Goal: Information Seeking & Learning: Check status

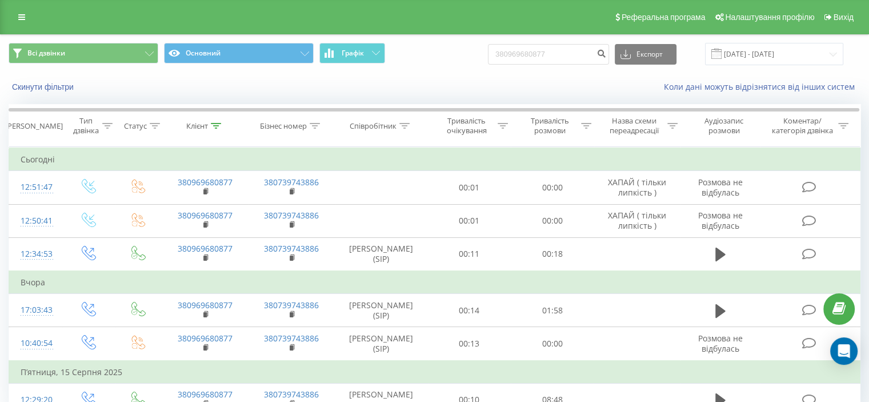
drag, startPoint x: 573, startPoint y: 52, endPoint x: 502, endPoint y: 46, distance: 71.1
click at [502, 46] on div "Всі дзвінки Основний Графік 380969680877 Експорт .csv .xls .xlsx 19.05.2025 - 1…" at bounding box center [435, 54] width 852 height 22
type input "380676235393"
click at [606, 52] on icon "submit" at bounding box center [601, 52] width 10 height 7
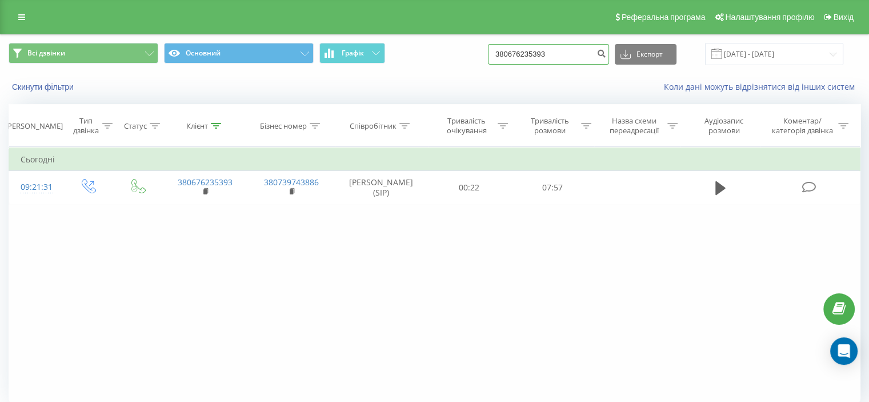
drag, startPoint x: 565, startPoint y: 53, endPoint x: 520, endPoint y: 51, distance: 45.7
click at [520, 51] on input "380676235393" at bounding box center [548, 54] width 121 height 21
click at [587, 53] on input "380676235393" at bounding box center [548, 54] width 121 height 21
drag, startPoint x: 547, startPoint y: 52, endPoint x: 491, endPoint y: 52, distance: 56.0
click at [491, 52] on div "Всі дзвінки Основний Графік 380676235393 Експорт .csv .xls .xlsx 19.05.2025 - 1…" at bounding box center [435, 54] width 852 height 22
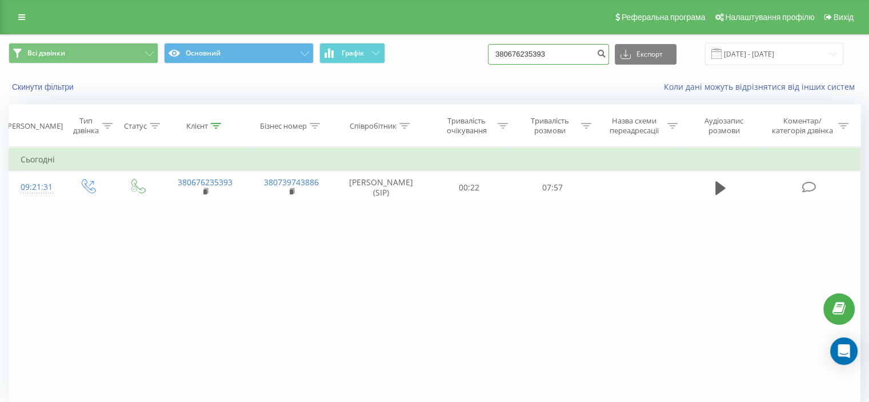
paste input "0689031492"
type input "0689031492"
click at [606, 54] on icon "submit" at bounding box center [601, 52] width 10 height 7
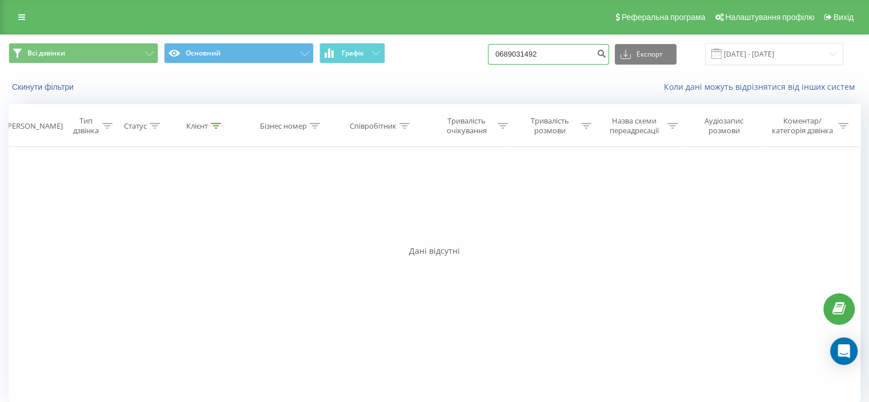
drag, startPoint x: 563, startPoint y: 52, endPoint x: 508, endPoint y: 49, distance: 54.9
click at [508, 49] on input "0689031492" at bounding box center [548, 54] width 121 height 21
click at [573, 55] on input "0689031492" at bounding box center [548, 54] width 121 height 21
drag, startPoint x: 563, startPoint y: 52, endPoint x: 508, endPoint y: 54, distance: 55.4
click at [508, 54] on input "0689031492" at bounding box center [548, 54] width 121 height 21
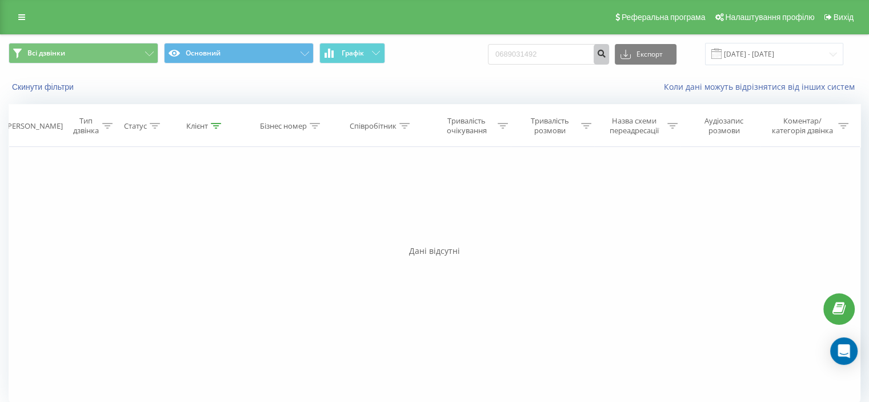
click at [606, 53] on icon "submit" at bounding box center [601, 52] width 10 height 7
drag, startPoint x: 554, startPoint y: 57, endPoint x: 511, endPoint y: 54, distance: 42.9
click at [511, 54] on input "0689031492" at bounding box center [548, 54] width 121 height 21
click at [576, 58] on input "0689031492" at bounding box center [548, 54] width 121 height 21
drag, startPoint x: 557, startPoint y: 54, endPoint x: 495, endPoint y: 52, distance: 62.3
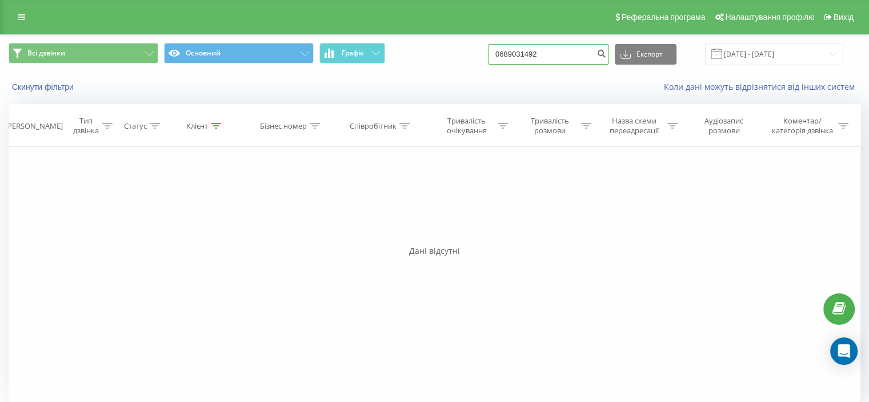
click at [495, 52] on div "Всі дзвінки Основний Графік 0689031492 Експорт .csv .xls .xlsx 19.05.2025 - 19.…" at bounding box center [435, 54] width 852 height 22
paste input "380988882086"
type input "380988882086"
click at [606, 53] on icon "submit" at bounding box center [601, 52] width 10 height 7
drag, startPoint x: 552, startPoint y: 57, endPoint x: 519, endPoint y: 55, distance: 32.6
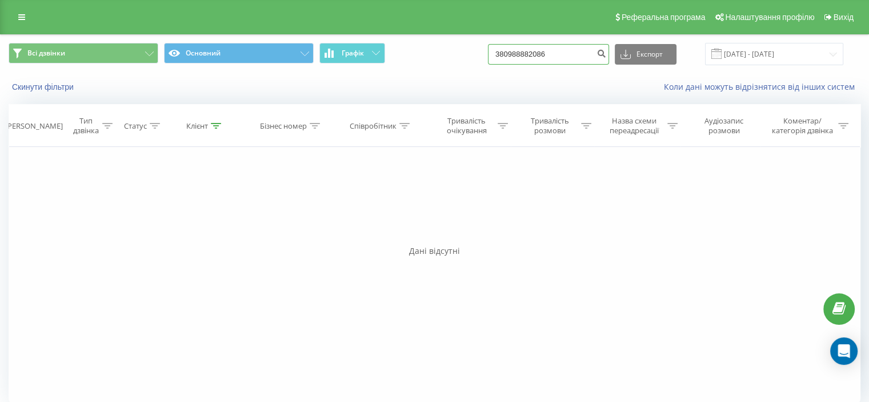
click at [519, 55] on input "380988882086" at bounding box center [548, 54] width 121 height 21
click at [583, 46] on input "380988882086" at bounding box center [548, 54] width 121 height 21
click at [578, 52] on input "380988882086" at bounding box center [548, 54] width 121 height 21
drag, startPoint x: 576, startPoint y: 53, endPoint x: 519, endPoint y: 50, distance: 57.2
click at [519, 50] on input "380988882086" at bounding box center [548, 54] width 121 height 21
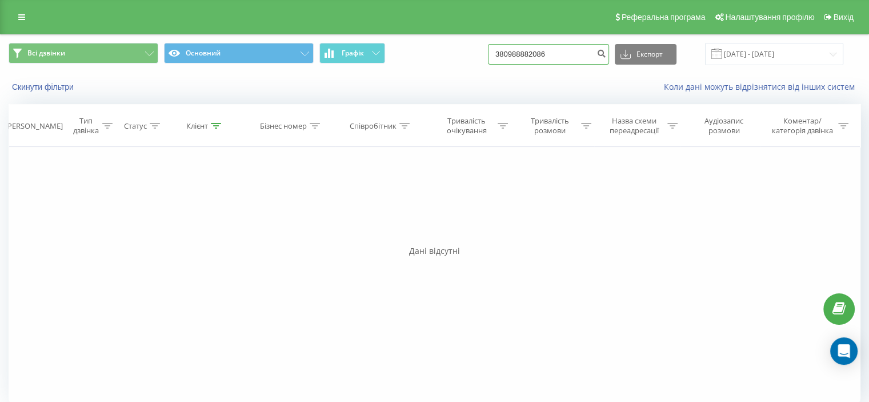
click at [565, 55] on input "380988882086" at bounding box center [548, 54] width 121 height 21
drag, startPoint x: 560, startPoint y: 54, endPoint x: 507, endPoint y: 50, distance: 53.3
click at [507, 50] on input "380988882086" at bounding box center [548, 54] width 121 height 21
paste input "67504952"
type input "380675049526"
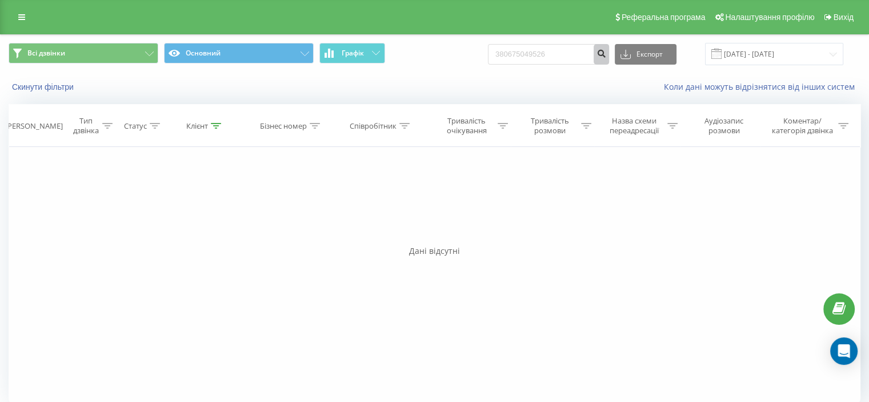
click at [606, 52] on icon "submit" at bounding box center [601, 52] width 10 height 7
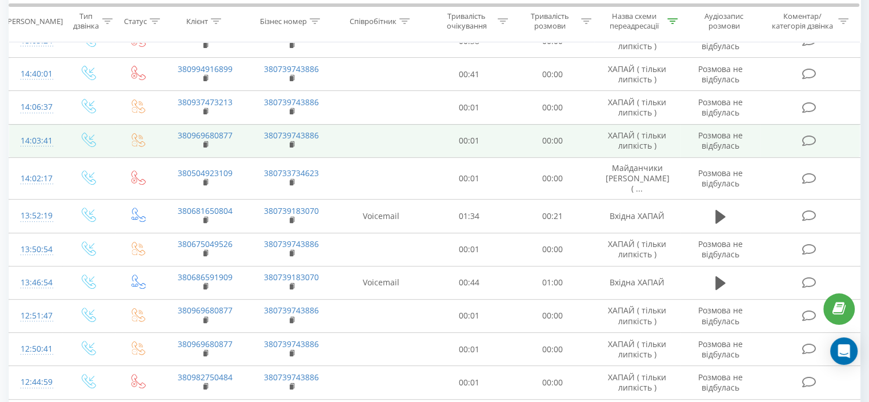
scroll to position [400, 0]
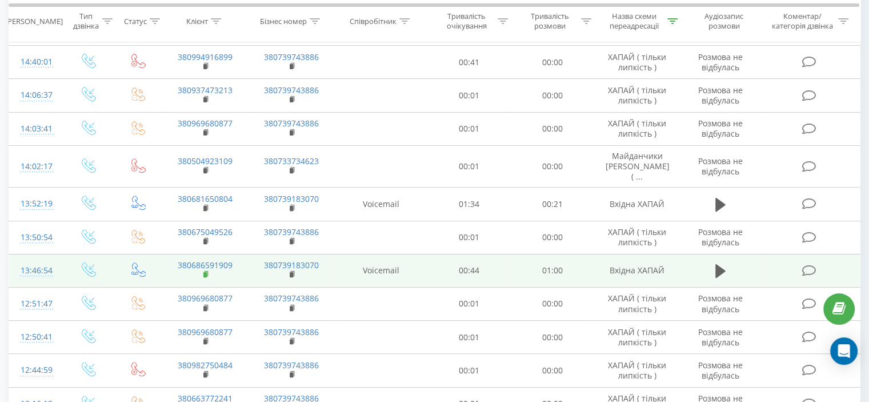
click at [203, 270] on icon at bounding box center [206, 274] width 6 height 8
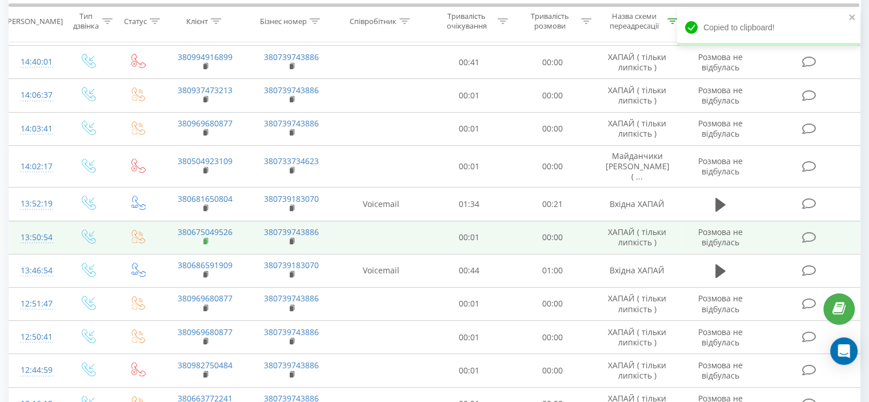
click at [206, 239] on rect at bounding box center [204, 241] width 3 height 5
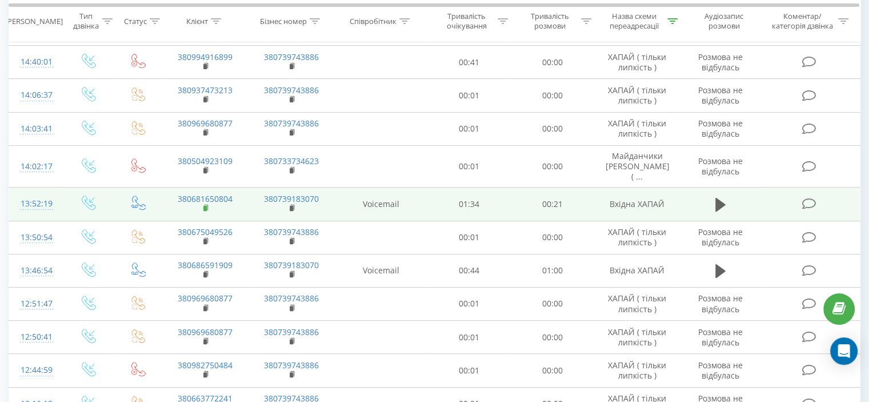
click at [206, 206] on rect at bounding box center [204, 208] width 3 height 5
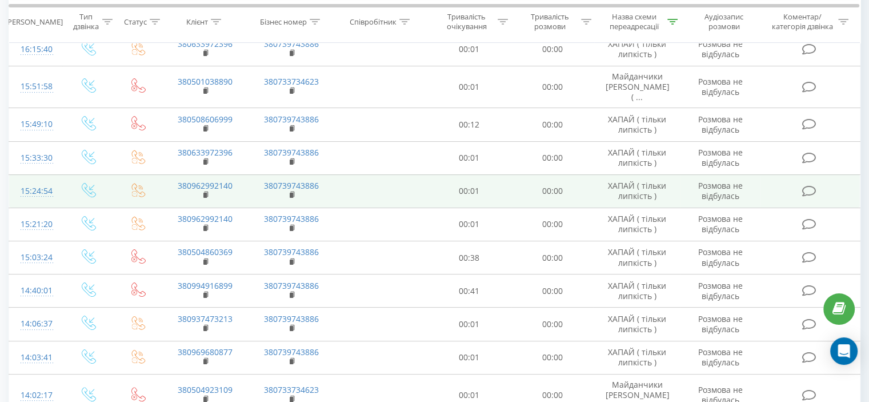
scroll to position [114, 0]
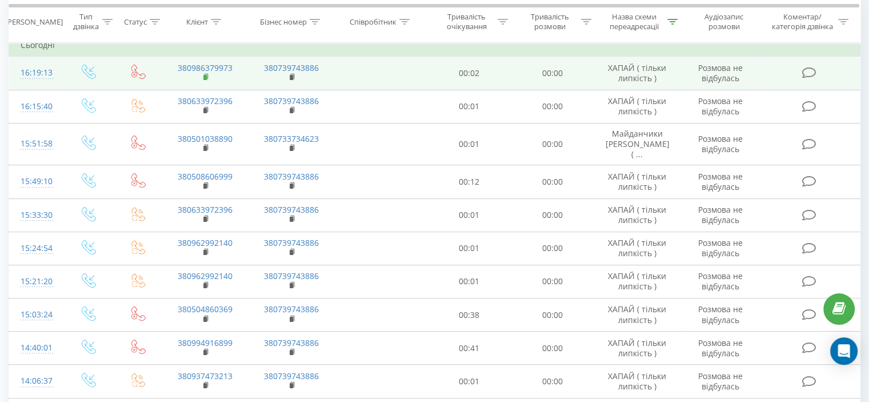
click at [203, 78] on icon at bounding box center [206, 77] width 6 height 8
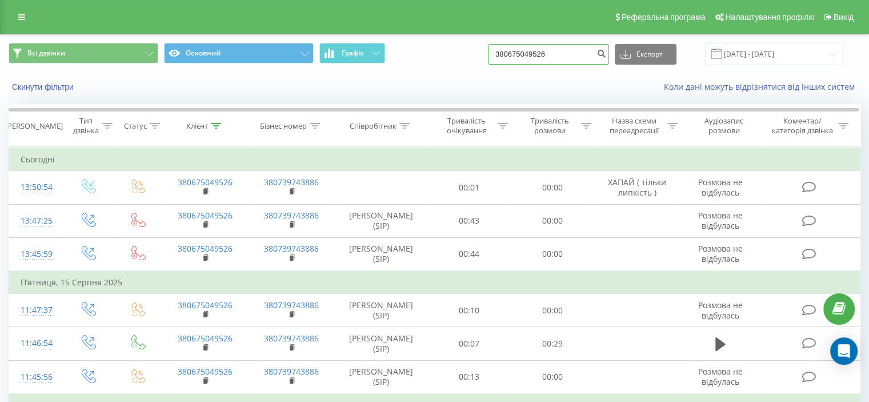
drag, startPoint x: 537, startPoint y: 47, endPoint x: 507, endPoint y: 50, distance: 29.8
click at [512, 49] on input "380675049526" at bounding box center [548, 54] width 121 height 21
paste input "81650804"
type input "380681650804"
click at [606, 51] on icon "submit" at bounding box center [601, 52] width 10 height 7
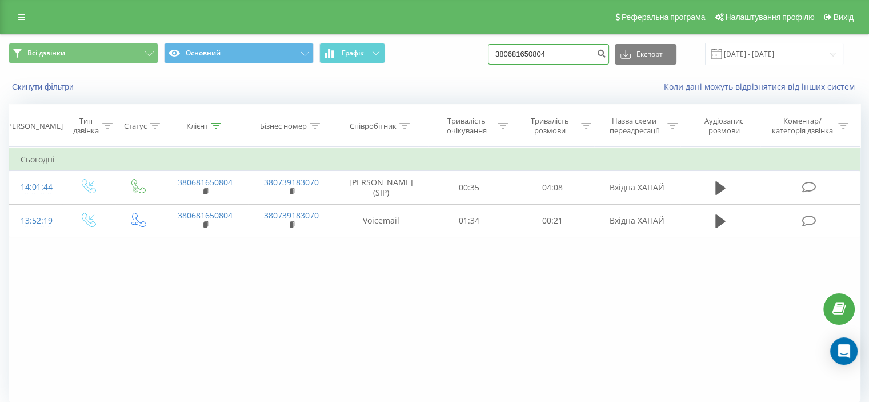
click at [458, 50] on div "Всі дзвінки Основний Графік 380681650804 Експорт .csv .xls .xlsx 19.05.2025 - 1…" at bounding box center [435, 54] width 852 height 22
paste input "986379973"
type input "380986379973"
click at [606, 55] on icon "submit" at bounding box center [601, 52] width 10 height 7
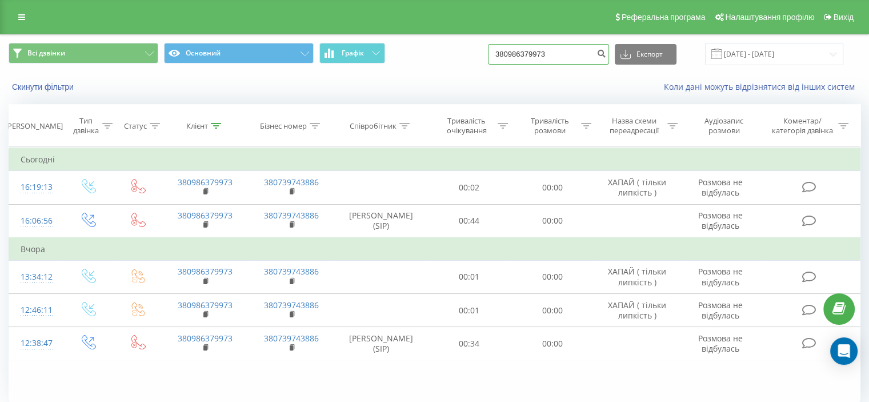
drag, startPoint x: 569, startPoint y: 49, endPoint x: 471, endPoint y: 58, distance: 98.7
click at [472, 58] on div "Всі дзвінки Основний Графік 380986379973 Експорт .csv .xls .xlsx [DATE] - [DATE]" at bounding box center [435, 54] width 852 height 22
paste input "0689031492"
type input "0689031492"
click at [606, 55] on icon "submit" at bounding box center [601, 52] width 10 height 7
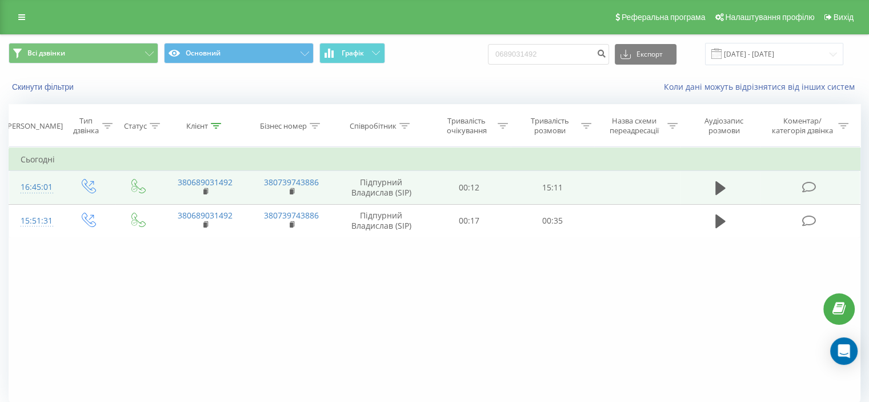
click at [804, 185] on icon at bounding box center [808, 187] width 14 height 12
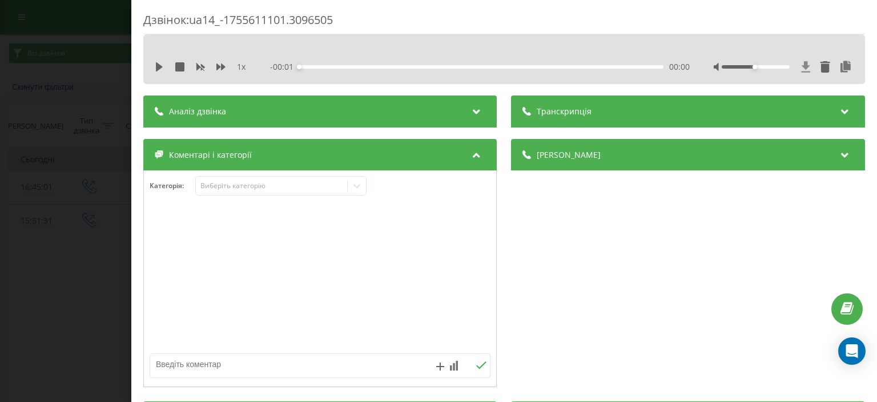
click at [801, 66] on icon at bounding box center [806, 66] width 10 height 11
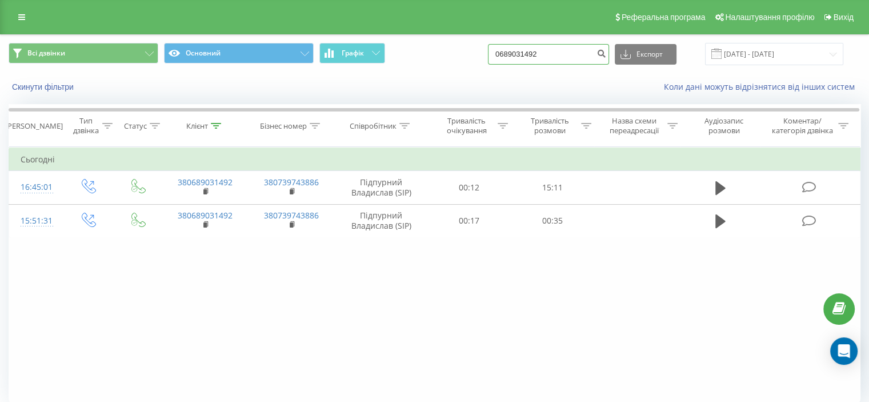
drag, startPoint x: 509, startPoint y: 54, endPoint x: 482, endPoint y: 54, distance: 26.8
click at [482, 54] on div "Всі дзвінки Основний Графік 0689031492 Експорт .csv .xls .xlsx 19.05.2025 - 19.…" at bounding box center [435, 54] width 852 height 22
paste input "380952837378"
type input "380952837378"
click at [606, 50] on icon "submit" at bounding box center [601, 52] width 10 height 7
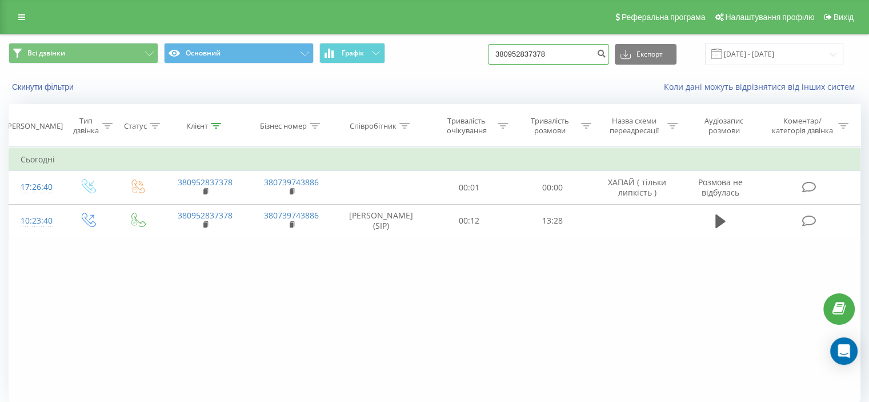
drag, startPoint x: 573, startPoint y: 50, endPoint x: 518, endPoint y: 51, distance: 55.4
click at [518, 51] on input "380952837378" at bounding box center [548, 54] width 121 height 21
click at [575, 54] on input "380952837378" at bounding box center [548, 54] width 121 height 21
drag, startPoint x: 575, startPoint y: 54, endPoint x: 491, endPoint y: 53, distance: 83.4
click at [491, 53] on div "Всі дзвінки Основний Графік 380952837378 Експорт .csv .xls .xlsx 19.05.2025 - 1…" at bounding box center [435, 54] width 852 height 22
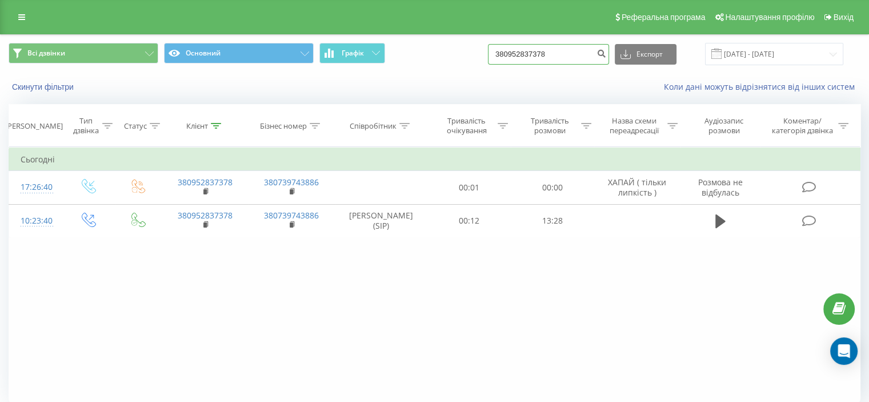
paste input "501505004"
type input "380501505004"
click at [606, 54] on icon "submit" at bounding box center [601, 52] width 10 height 7
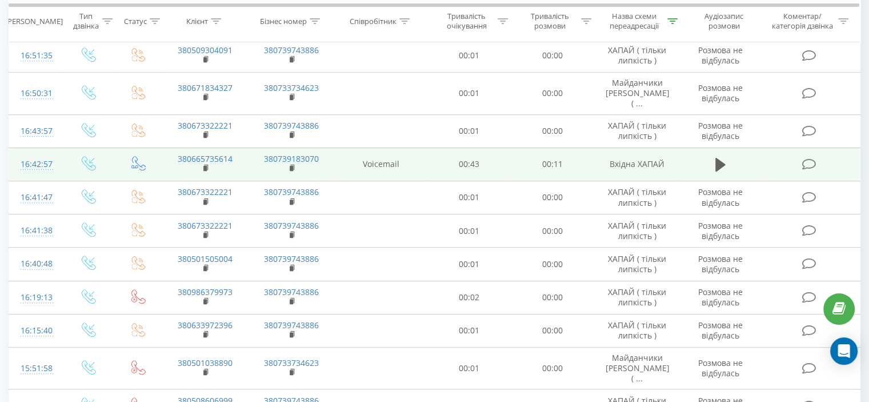
scroll to position [514, 0]
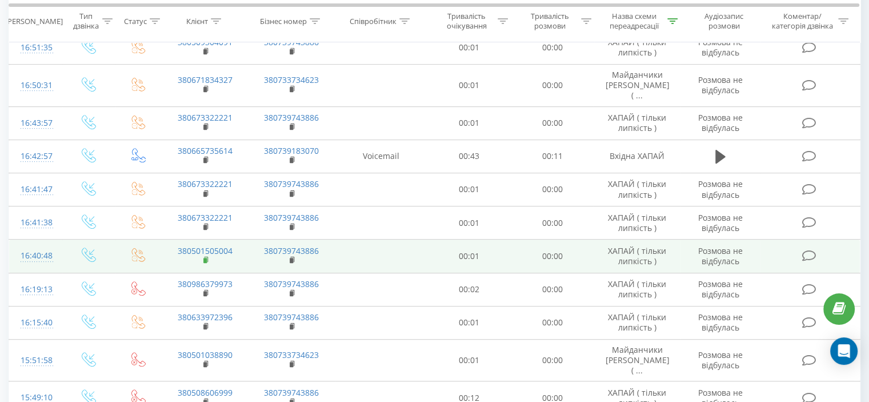
click at [206, 258] on rect at bounding box center [204, 260] width 3 height 5
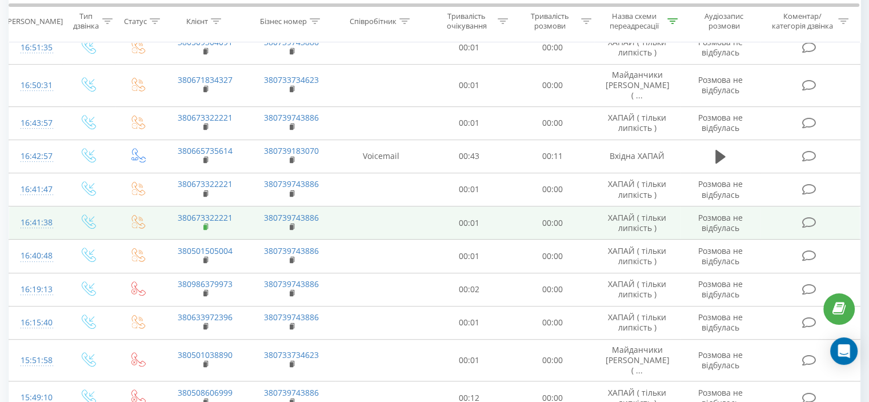
click at [206, 224] on rect at bounding box center [204, 226] width 3 height 5
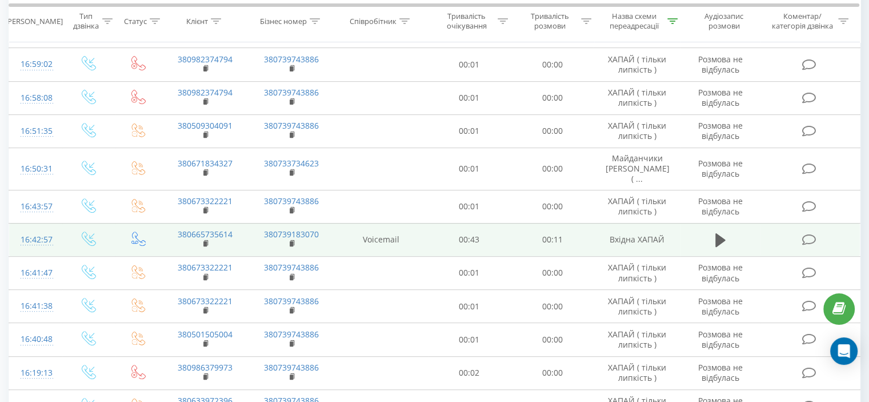
scroll to position [400, 0]
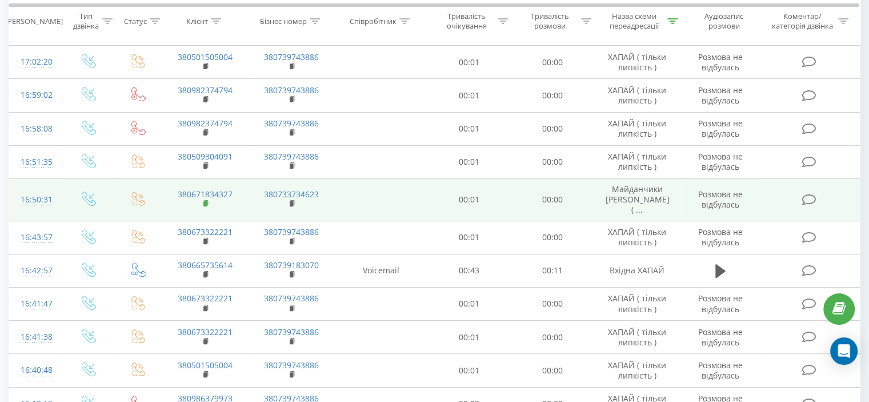
click at [206, 201] on rect at bounding box center [204, 203] width 3 height 5
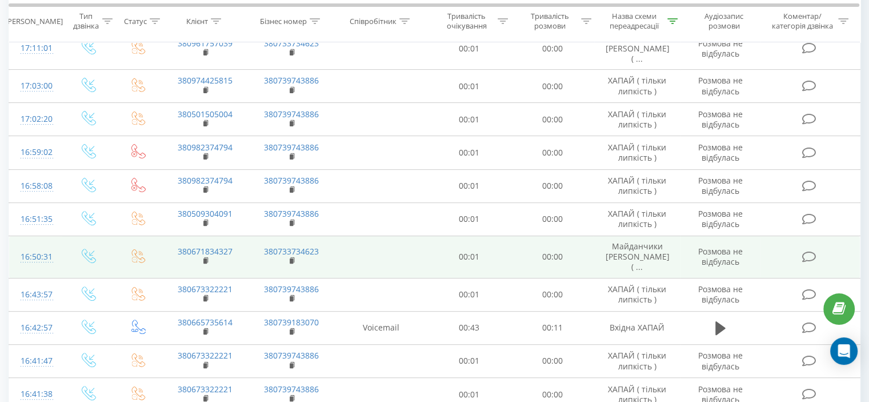
scroll to position [286, 0]
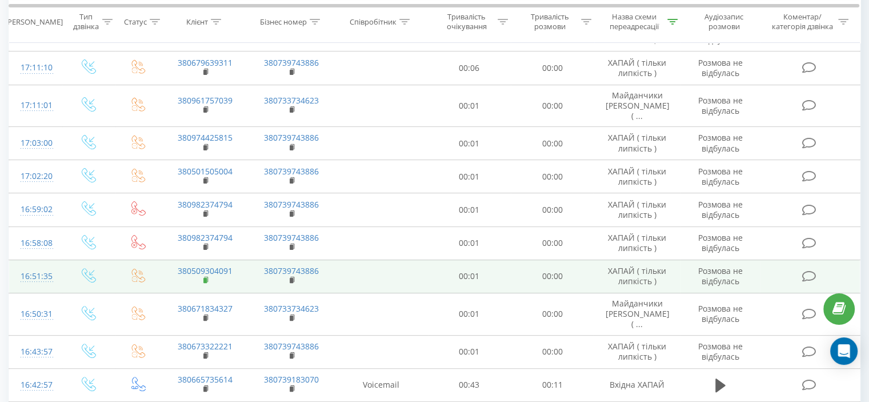
click at [203, 278] on rect at bounding box center [204, 280] width 3 height 5
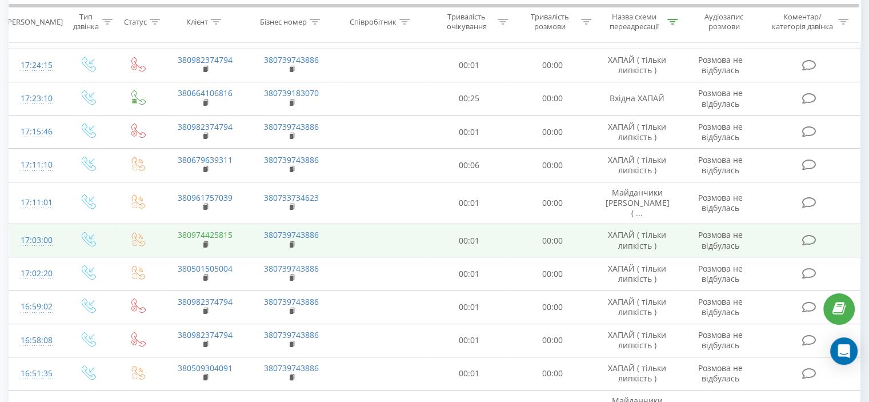
scroll to position [171, 0]
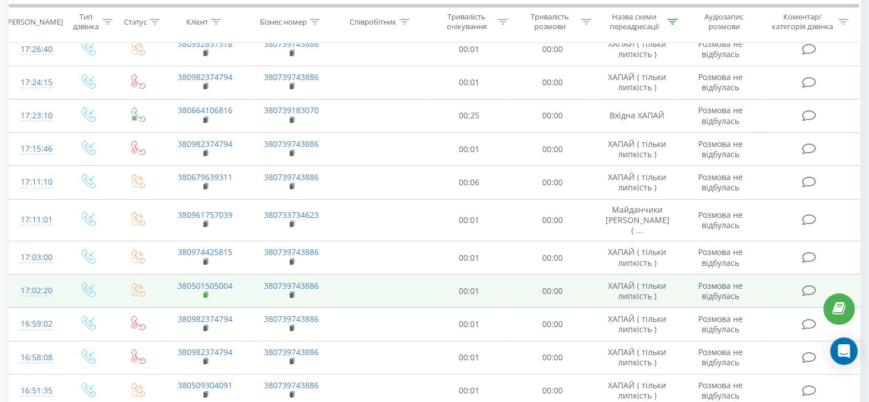
click at [204, 292] on rect at bounding box center [204, 294] width 3 height 5
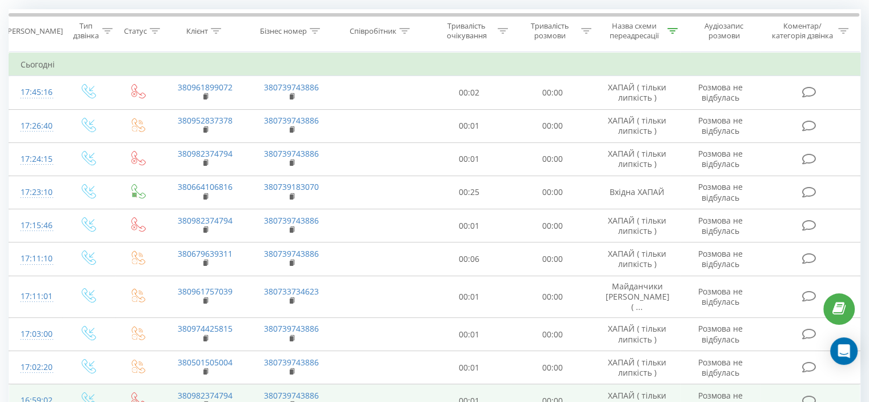
scroll to position [114, 0]
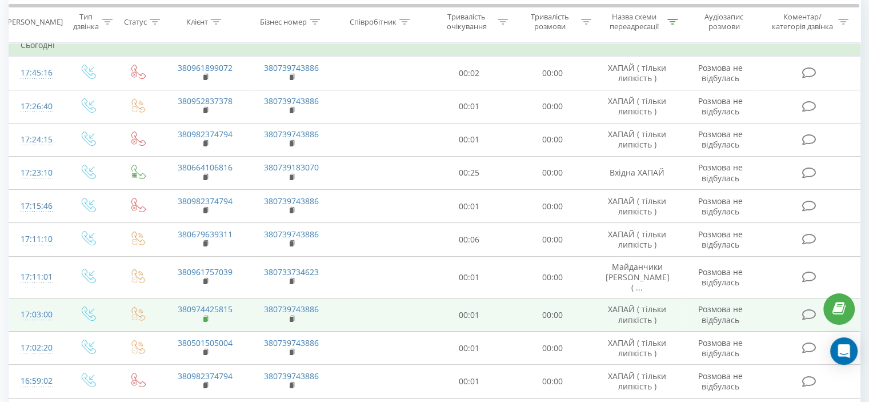
click at [204, 315] on icon at bounding box center [206, 319] width 6 height 8
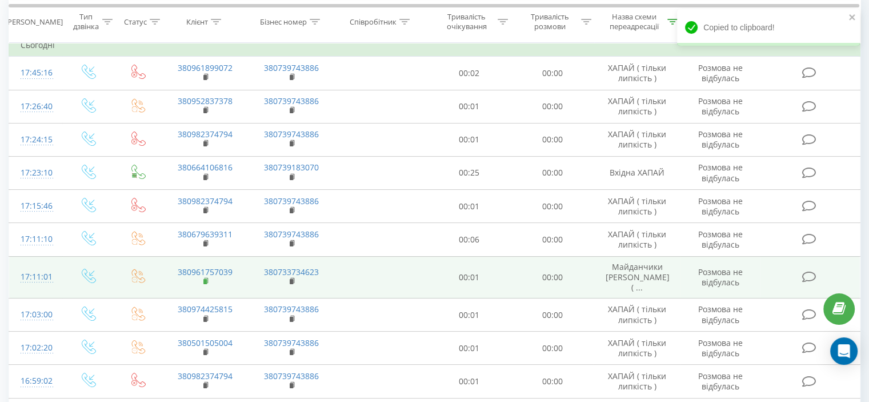
click at [205, 279] on rect at bounding box center [204, 281] width 3 height 5
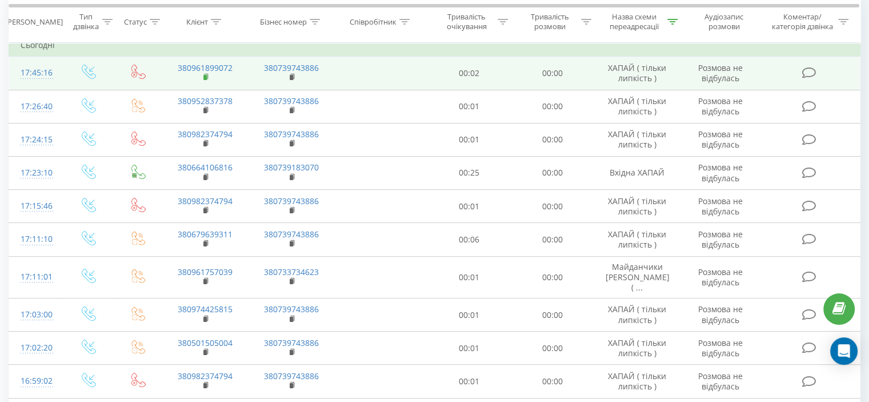
click at [206, 75] on rect at bounding box center [204, 77] width 3 height 5
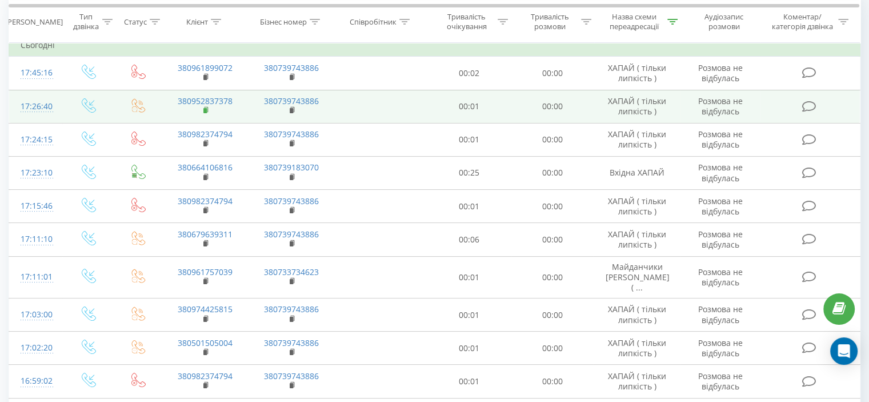
click at [207, 110] on icon at bounding box center [206, 109] width 4 height 5
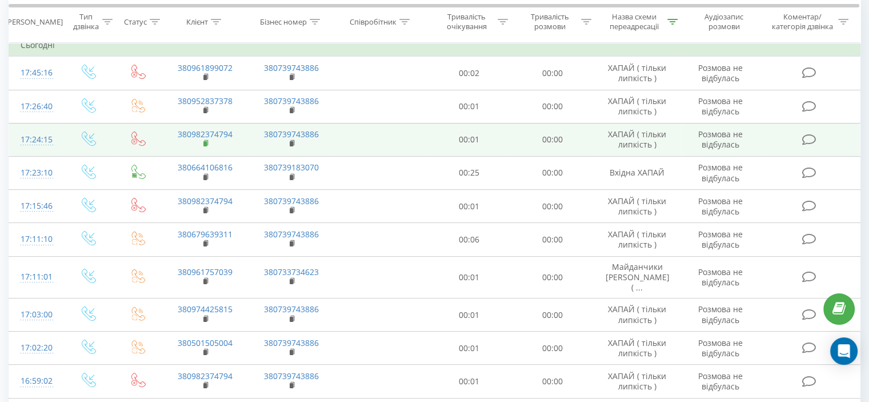
click at [206, 141] on rect at bounding box center [204, 143] width 3 height 5
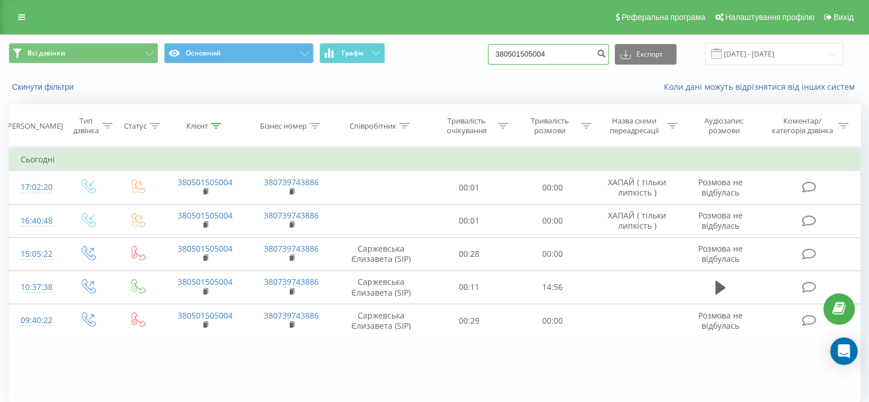
drag, startPoint x: 546, startPoint y: 52, endPoint x: 502, endPoint y: 54, distance: 44.0
click at [503, 53] on input "380501505004" at bounding box center [548, 54] width 121 height 21
click at [566, 60] on input "380501505004" at bounding box center [548, 54] width 121 height 21
drag, startPoint x: 505, startPoint y: 54, endPoint x: 471, endPoint y: 54, distance: 33.7
click at [471, 54] on div "Всі дзвінки Основний Графік 380501505004 Експорт .csv .xls .xlsx 19.05.2025 - 1…" at bounding box center [435, 54] width 852 height 22
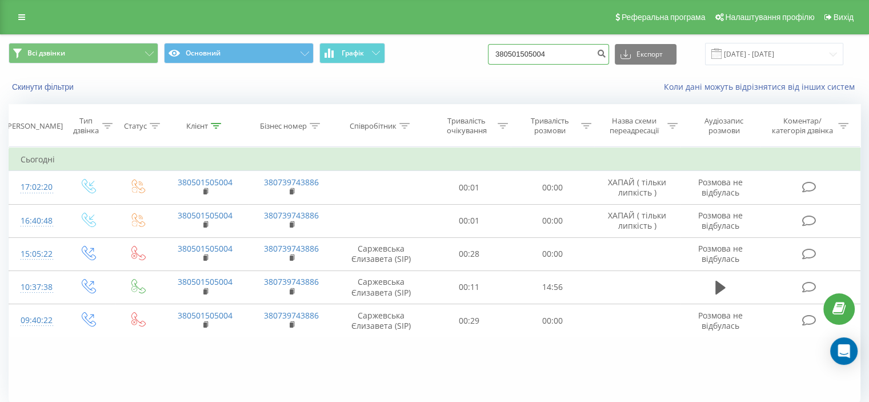
paste input "673322221"
type input "380673322221"
click at [606, 53] on icon "submit" at bounding box center [601, 52] width 10 height 7
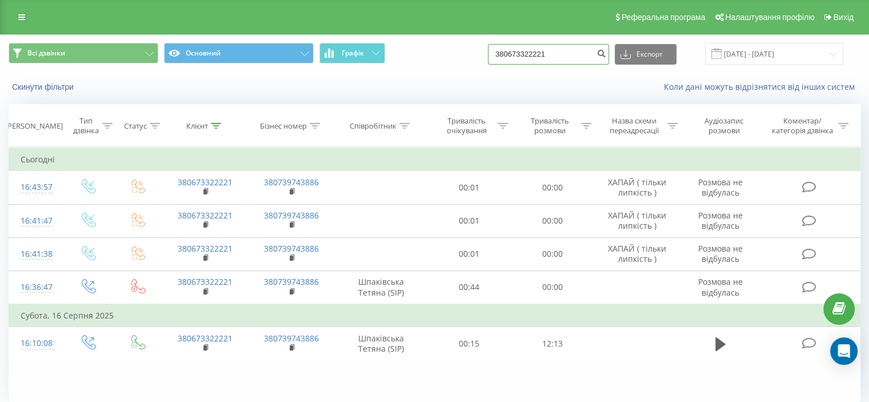
drag, startPoint x: 572, startPoint y: 52, endPoint x: 477, endPoint y: 60, distance: 95.7
click at [477, 60] on div "Всі дзвінки Основний Графік 380673322221 Експорт .csv .xls .xlsx 19.05.2025 - 1…" at bounding box center [435, 54] width 852 height 22
click at [552, 53] on input "380673322221" at bounding box center [548, 54] width 121 height 21
drag, startPoint x: 564, startPoint y: 52, endPoint x: 570, endPoint y: 52, distance: 6.3
click at [567, 52] on input "380673322221" at bounding box center [548, 54] width 121 height 21
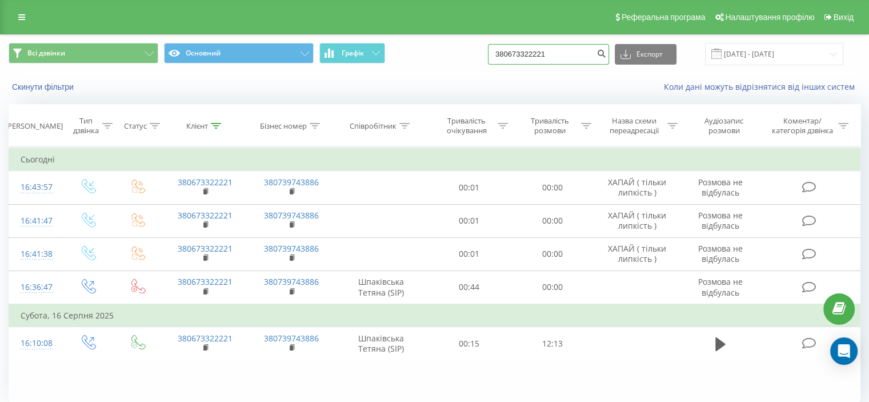
drag, startPoint x: 570, startPoint y: 52, endPoint x: 427, endPoint y: 66, distance: 143.4
click at [427, 66] on div "Всі дзвінки Основний Графік 380673322221 Експорт .csv .xls .xlsx 19.05.2025 - 1…" at bounding box center [435, 54] width 868 height 38
paste input "1834327"
type input "380671834327"
click at [605, 53] on button "submit" at bounding box center [600, 54] width 15 height 21
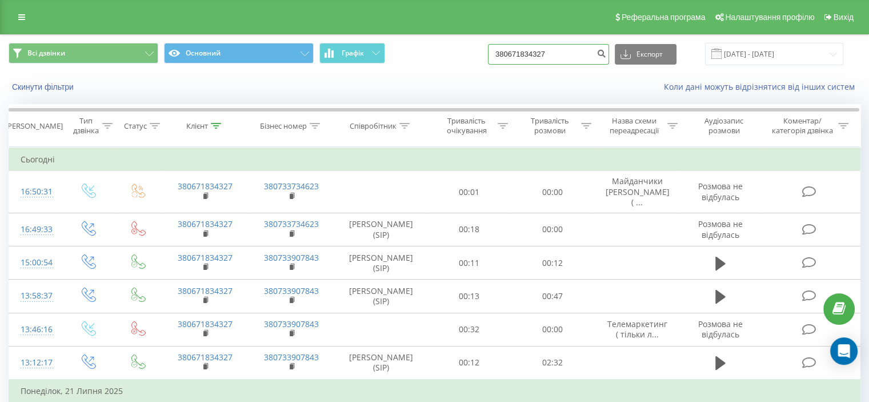
drag, startPoint x: 576, startPoint y: 52, endPoint x: 463, endPoint y: 51, distance: 112.5
click at [464, 50] on div "Всі дзвінки Основний Графік 380671834327 Експорт .csv .xls .xlsx [DATE] - [DATE]" at bounding box center [435, 54] width 852 height 22
paste input "509304091"
type input "380509304091"
click at [606, 52] on icon "submit" at bounding box center [601, 52] width 10 height 7
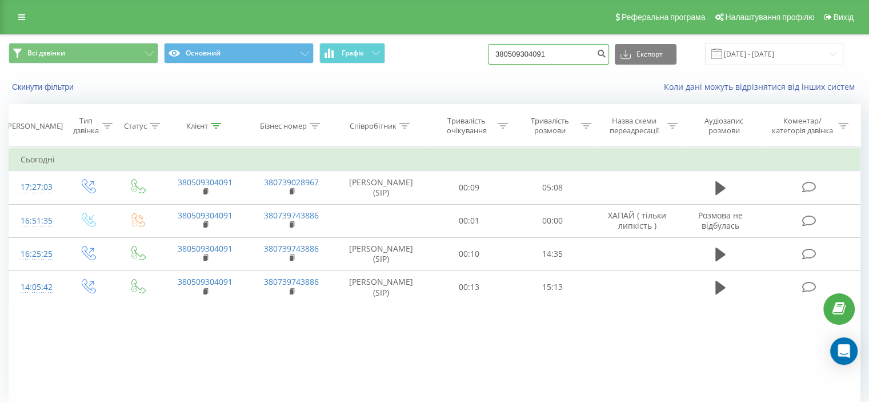
drag, startPoint x: 476, startPoint y: 51, endPoint x: 450, endPoint y: 51, distance: 25.7
click at [450, 51] on div "Всі дзвінки Основний Графік 380509304091 Експорт .csv .xls .xlsx 19.05.2025 - 1…" at bounding box center [435, 54] width 852 height 22
paste input "1505004"
type input "380501505004"
click at [606, 53] on icon "submit" at bounding box center [601, 52] width 10 height 7
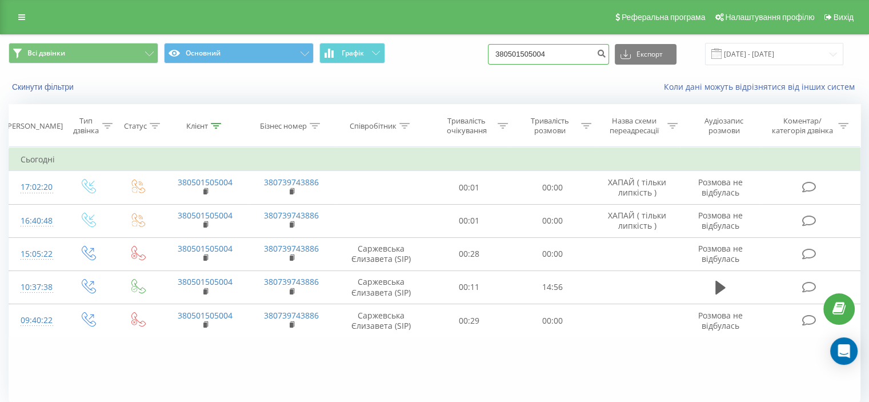
drag, startPoint x: 575, startPoint y: 49, endPoint x: 493, endPoint y: 48, distance: 82.2
click at [493, 48] on div "Всі дзвінки Основний Графік 380501505004 Експорт .csv .xls .xlsx 19.05.2025 - 1…" at bounding box center [435, 54] width 852 height 22
click at [588, 57] on input "380501505004" at bounding box center [548, 54] width 121 height 21
drag, startPoint x: 544, startPoint y: 52, endPoint x: 469, endPoint y: 52, distance: 74.3
click at [472, 52] on div "Всі дзвінки Основний Графік 380501505004 Експорт .csv .xls .xlsx 19.05.2025 - 1…" at bounding box center [435, 54] width 852 height 22
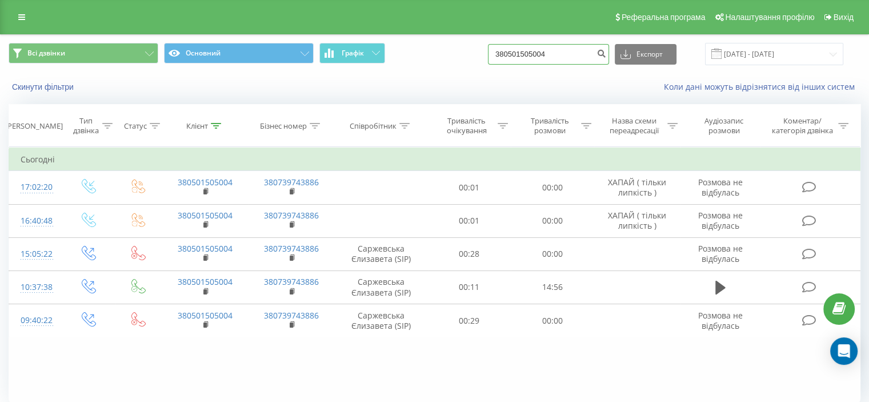
paste input "974425815"
type input "380974425815"
click at [606, 53] on icon "submit" at bounding box center [601, 52] width 10 height 7
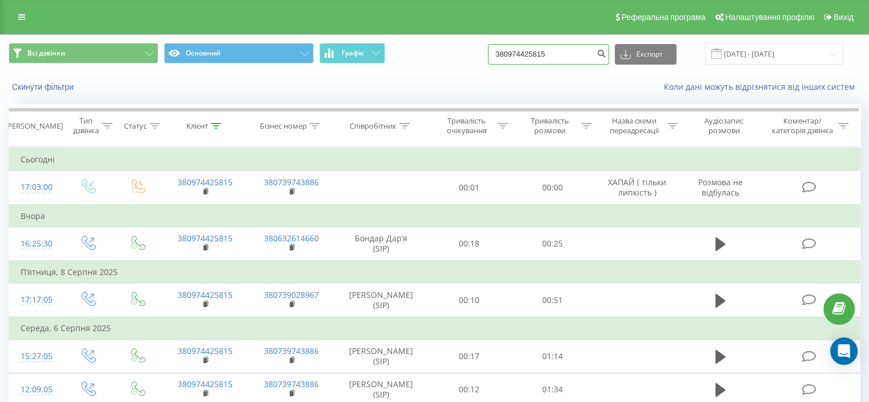
drag, startPoint x: 580, startPoint y: 48, endPoint x: 465, endPoint y: 45, distance: 114.9
click at [465, 45] on div "Всі дзвінки Основний Графік 380974425815 Експорт .csv .xls .xlsx [DATE] - [DATE]" at bounding box center [435, 54] width 852 height 22
paste input "61757039"
type input "380961757039"
click at [606, 49] on icon "submit" at bounding box center [601, 52] width 10 height 7
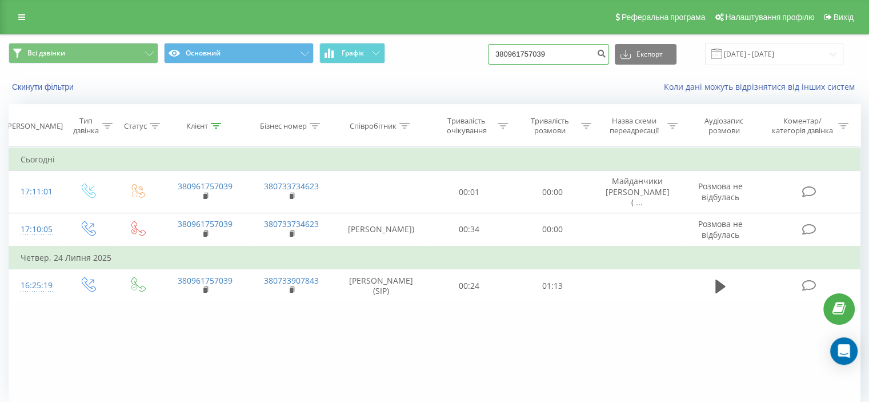
drag, startPoint x: 520, startPoint y: 52, endPoint x: 464, endPoint y: 55, distance: 55.5
click at [464, 55] on div "Всі дзвінки Основний Графік 380961757039 Експорт .csv .xls .xlsx 19.05.2025 - 1…" at bounding box center [435, 54] width 852 height 22
paste input "899072"
type input "380961899072"
click at [606, 50] on icon "submit" at bounding box center [601, 52] width 10 height 7
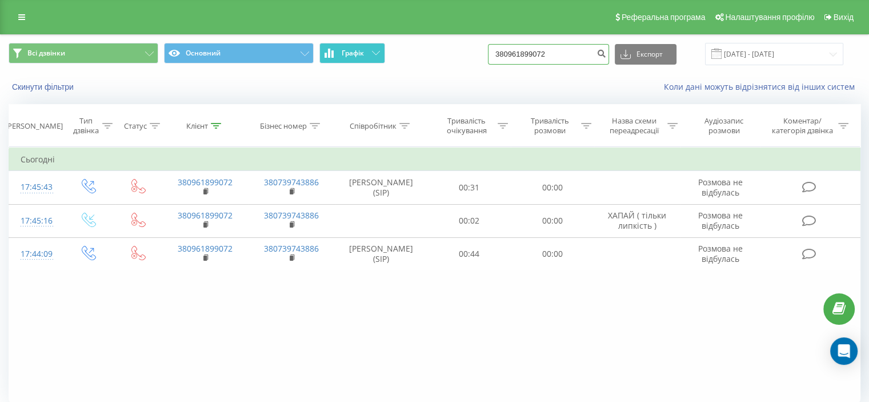
drag, startPoint x: 437, startPoint y: 55, endPoint x: 361, endPoint y: 58, distance: 76.0
click at [376, 57] on div "Всі дзвінки Основний Графік 380961899072 Експорт .csv .xls .xlsx 19.05.2025 - 1…" at bounding box center [435, 54] width 852 height 22
paste input "52837378"
type input "380952837378"
drag, startPoint x: 477, startPoint y: 59, endPoint x: 605, endPoint y: 47, distance: 128.4
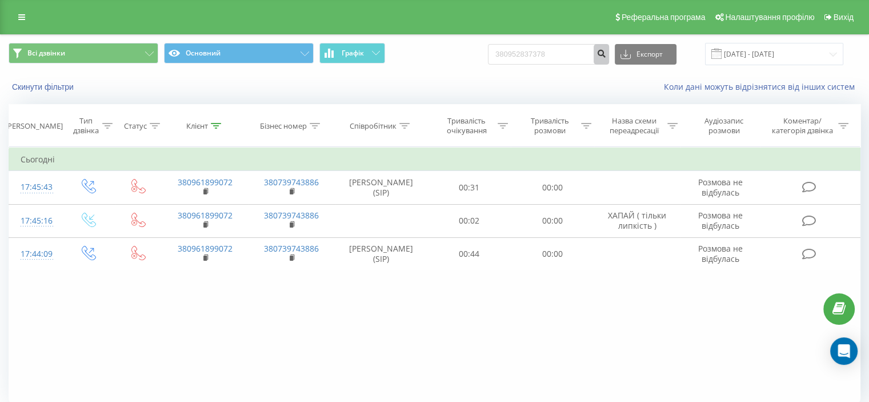
click at [556, 53] on div "Всі дзвінки Основний Графік 380952837378 Експорт .csv .xls .xlsx [DATE] - [DATE]" at bounding box center [435, 54] width 852 height 22
click at [609, 47] on button "submit" at bounding box center [600, 54] width 15 height 21
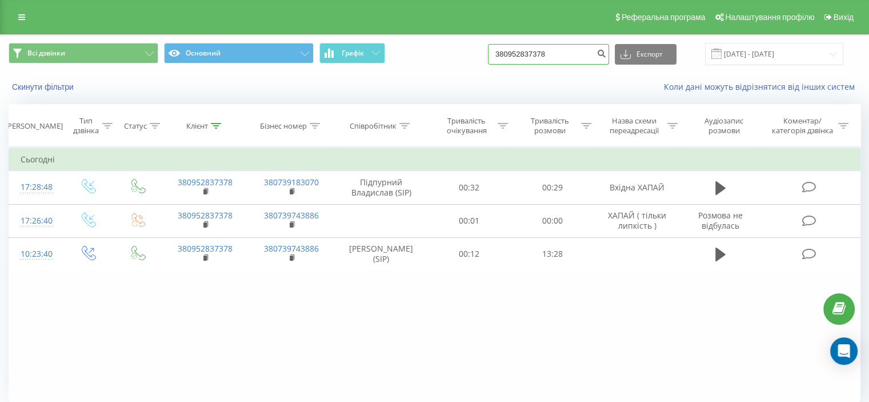
drag, startPoint x: 580, startPoint y: 54, endPoint x: 480, endPoint y: 42, distance: 100.6
click at [480, 42] on div "Всі дзвінки Основний Графік 380952837378 Експорт .csv .xls .xlsx [DATE] - [DATE]" at bounding box center [435, 54] width 868 height 38
paste input "82374794"
type input "380982374794"
click at [606, 51] on icon "submit" at bounding box center [601, 52] width 10 height 7
